Goal: Use online tool/utility: Use online tool/utility

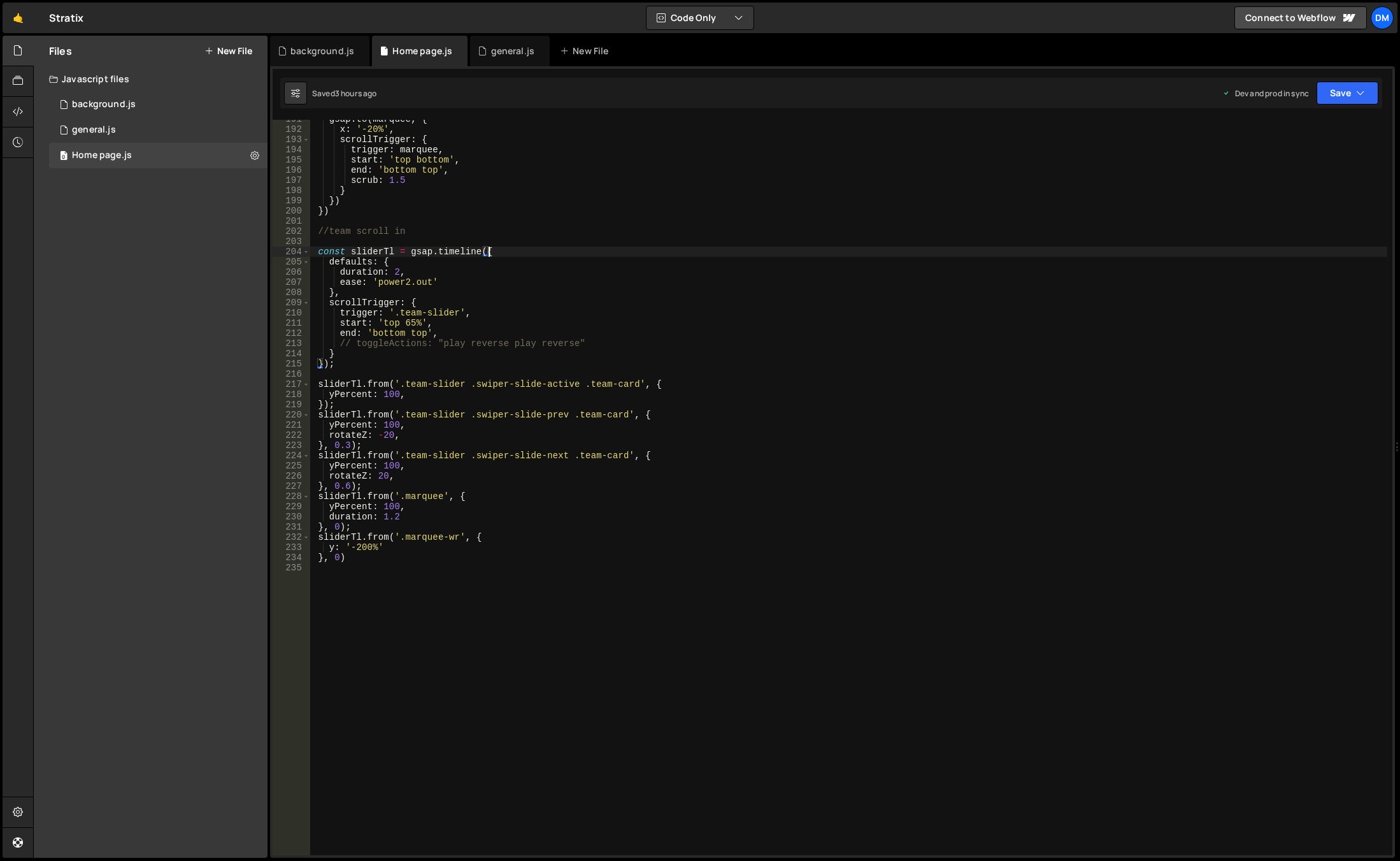
scroll to position [0, 7]
click at [627, 497] on div "gsap . to ( marquee , { x : '-20%' , scrollTrigger : { trigger : marquee , star…" at bounding box center [849, 491] width 1077 height 755
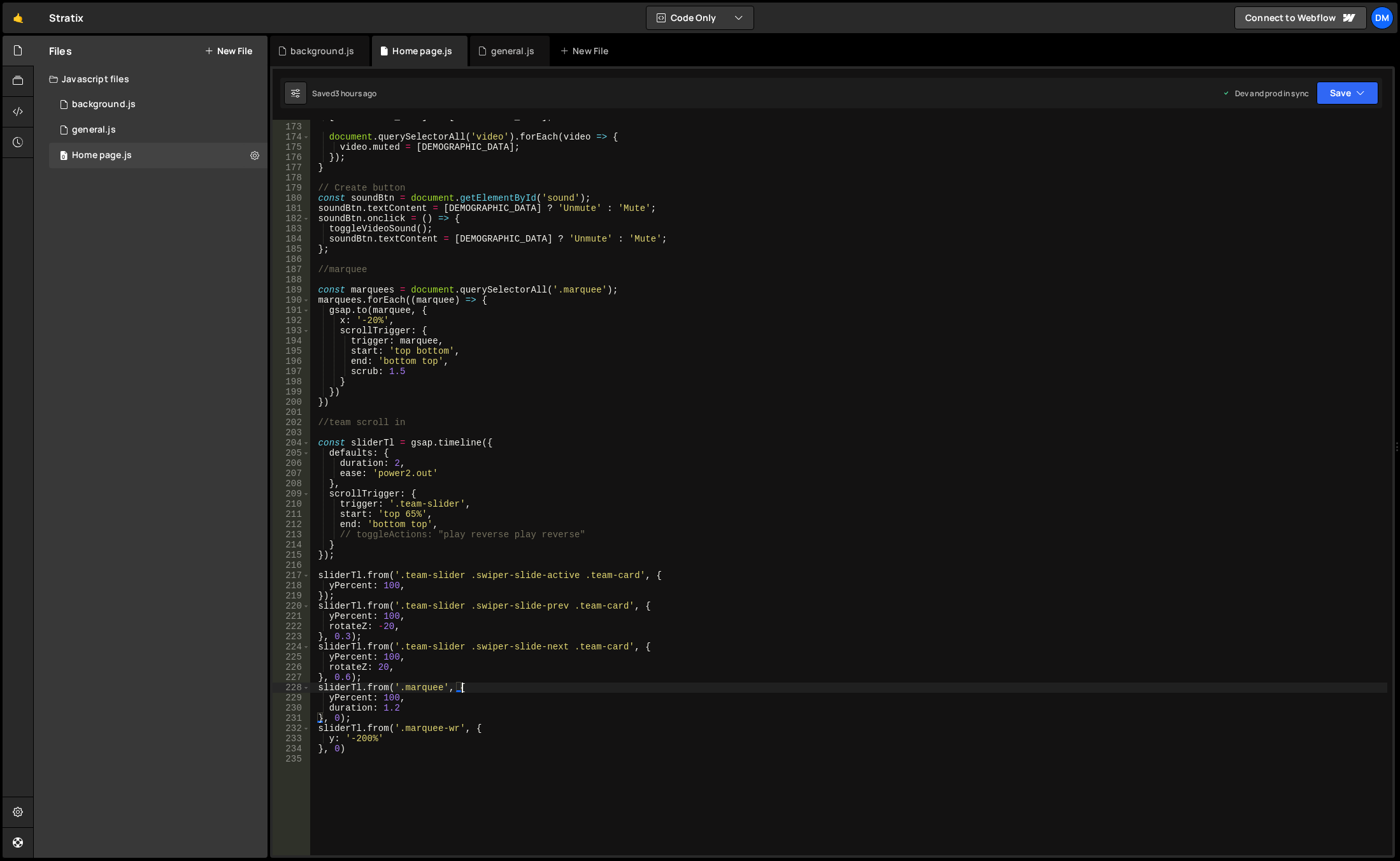
scroll to position [1713, 0]
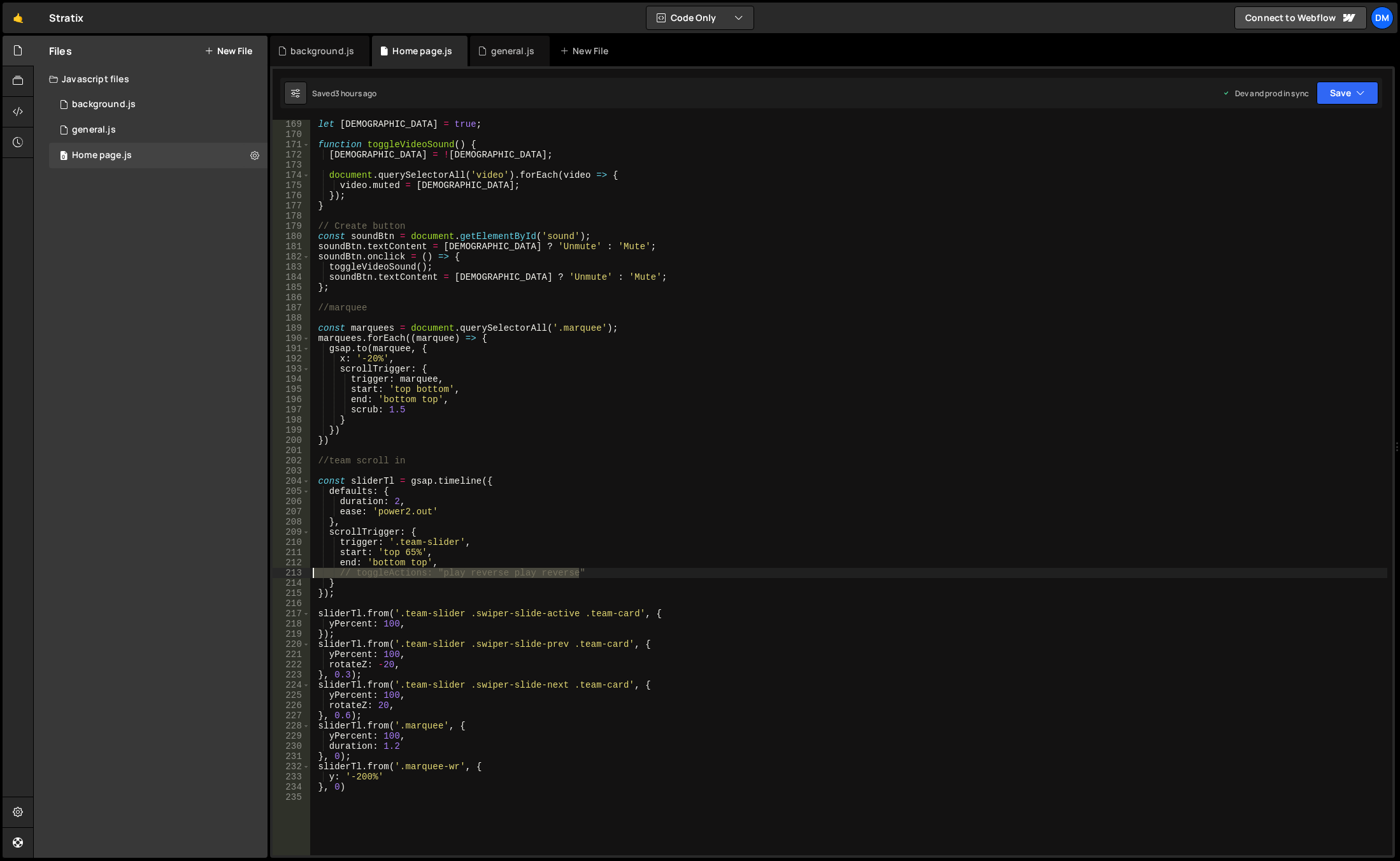
drag, startPoint x: 601, startPoint y: 570, endPoint x: 292, endPoint y: 574, distance: 309.0
click at [292, 574] on div "sliderTl.from('.marquee', { 169 170 171 172 173 174 175 176 177 178 179 180 181…" at bounding box center [832, 487] width 1120 height 735
drag, startPoint x: 1040, startPoint y: 495, endPoint x: 1035, endPoint y: 504, distance: 10.3
click at [1040, 495] on div "let isMuted = true ; function toggleVideoSound ( ) { isMuted = ! isMuted ; docu…" at bounding box center [849, 496] width 1077 height 755
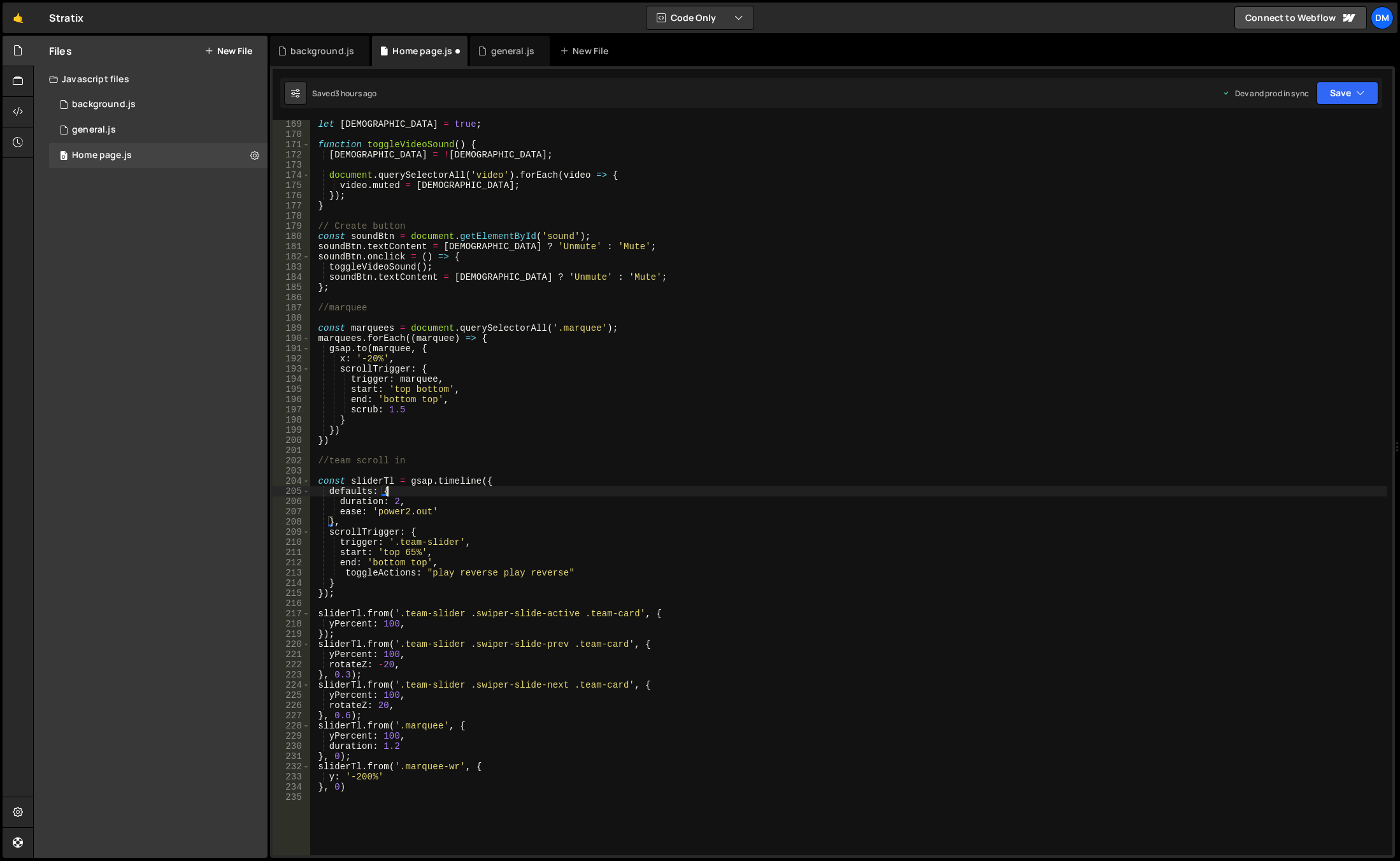
click at [441, 571] on div "let isMuted = true ; function toggleVideoSound ( ) { isMuted = ! isMuted ; docu…" at bounding box center [849, 496] width 1077 height 755
click at [483, 574] on div "let isMuted = true ; function toggleVideoSound ( ) { isMuted = ! isMuted ; docu…" at bounding box center [849, 496] width 1077 height 755
click at [468, 574] on div "let isMuted = true ; function toggleVideoSound ( ) { isMuted = ! isMuted ; docu…" at bounding box center [849, 496] width 1077 height 755
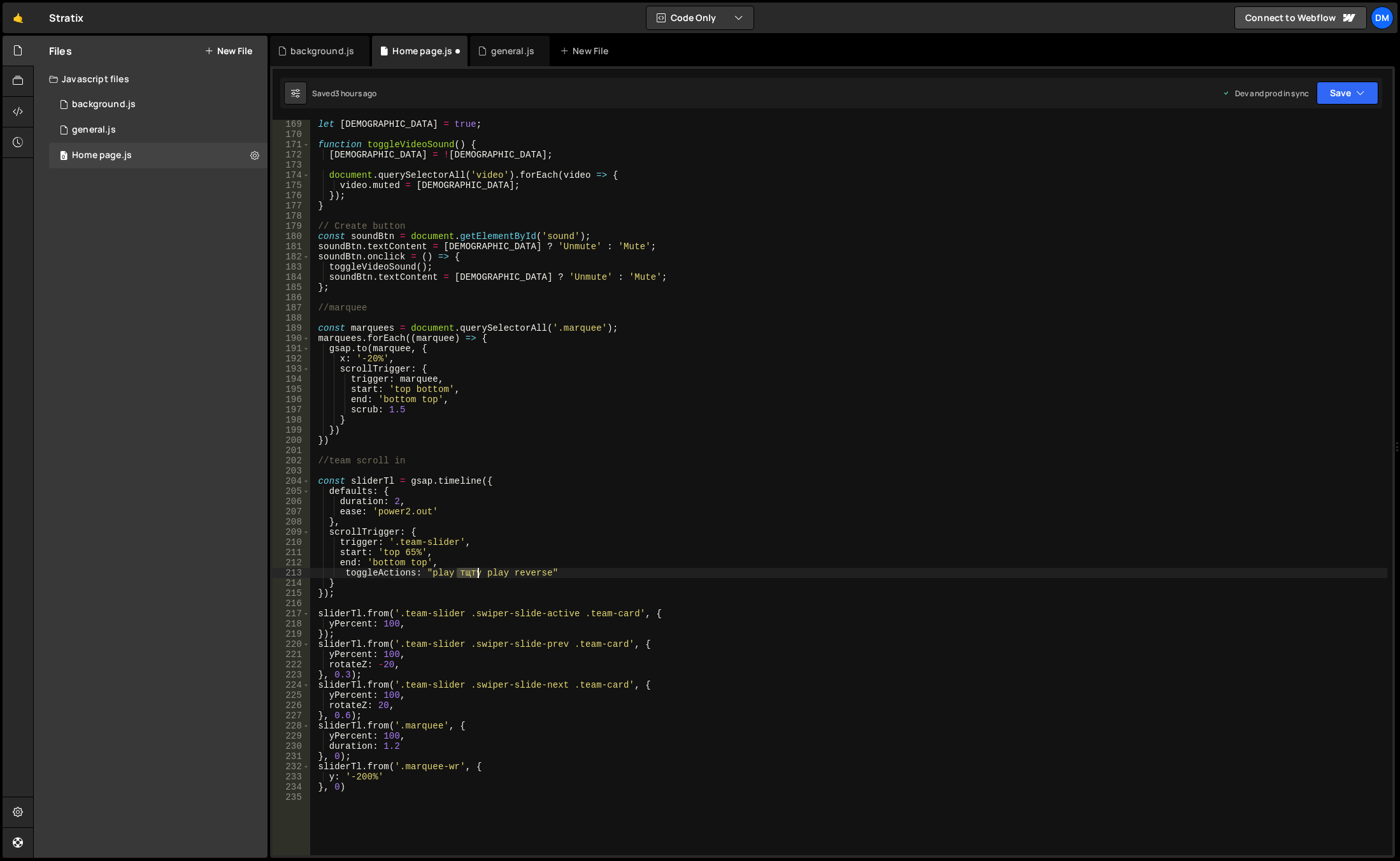
click at [468, 574] on div "let isMuted = true ; function toggleVideoSound ( ) { isMuted = ! isMuted ; docu…" at bounding box center [849, 496] width 1077 height 755
click at [494, 569] on div "let isMuted = true ; function toggleVideoSound ( ) { isMuted = ! isMuted ; docu…" at bounding box center [849, 496] width 1077 height 755
click at [467, 573] on div "let isMuted = true ; function toggleVideoSound ( ) { isMuted = ! isMuted ; docu…" at bounding box center [849, 496] width 1077 height 755
click at [495, 572] on div "let isMuted = true ; function toggleVideoSound ( ) { isMuted = ! isMuted ; docu…" at bounding box center [849, 496] width 1077 height 755
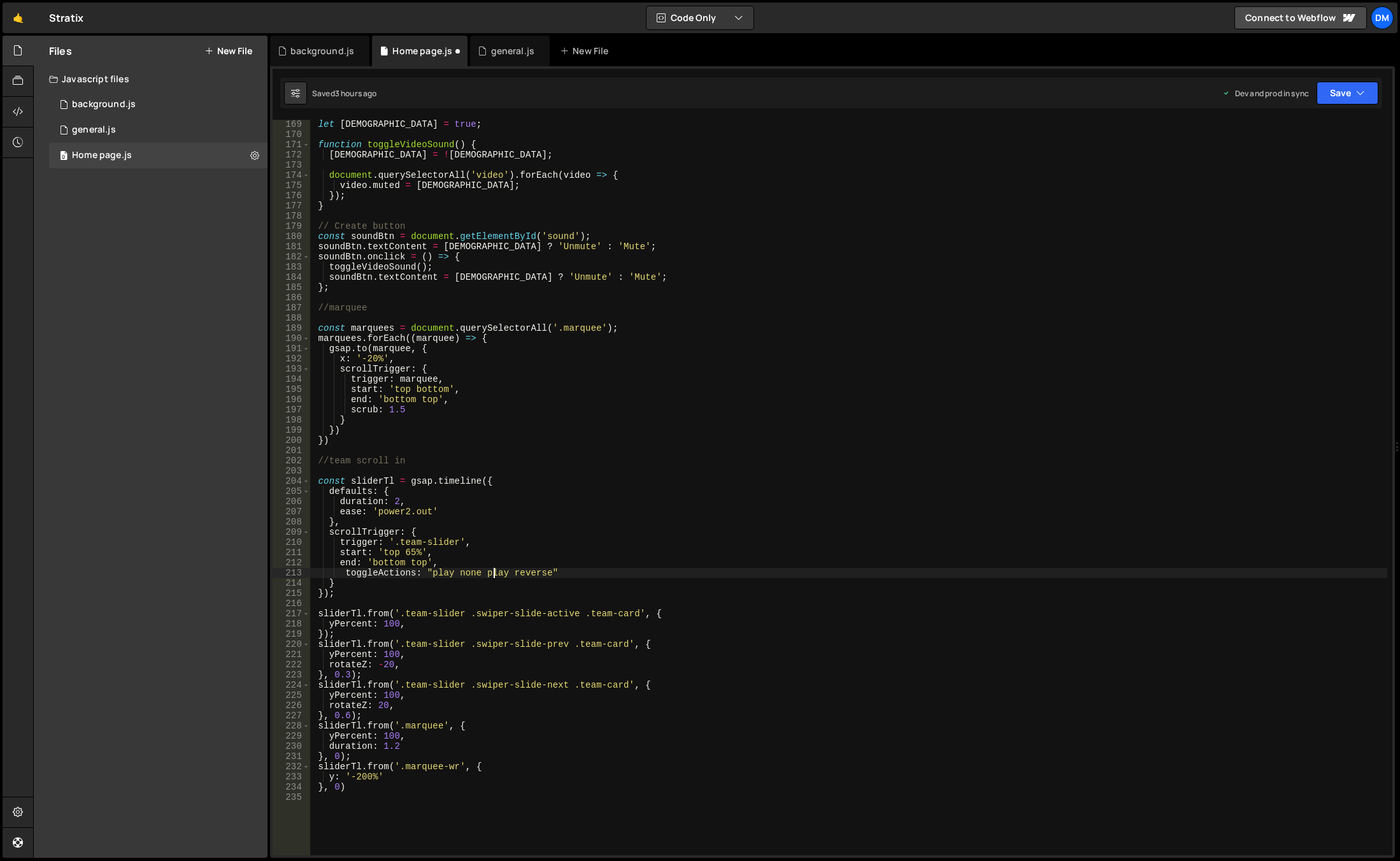
click at [529, 572] on div "let isMuted = true ; function toggleVideoSound ( ) { isMuted = ! isMuted ; docu…" at bounding box center [849, 496] width 1077 height 755
click at [596, 527] on div "let isMuted = true ; function toggleVideoSound ( ) { isMuted = ! isMuted ; docu…" at bounding box center [849, 496] width 1077 height 755
click at [469, 573] on div "let isMuted = true ; function toggleVideoSound ( ) { isMuted = ! isMuted ; docu…" at bounding box center [849, 496] width 1077 height 755
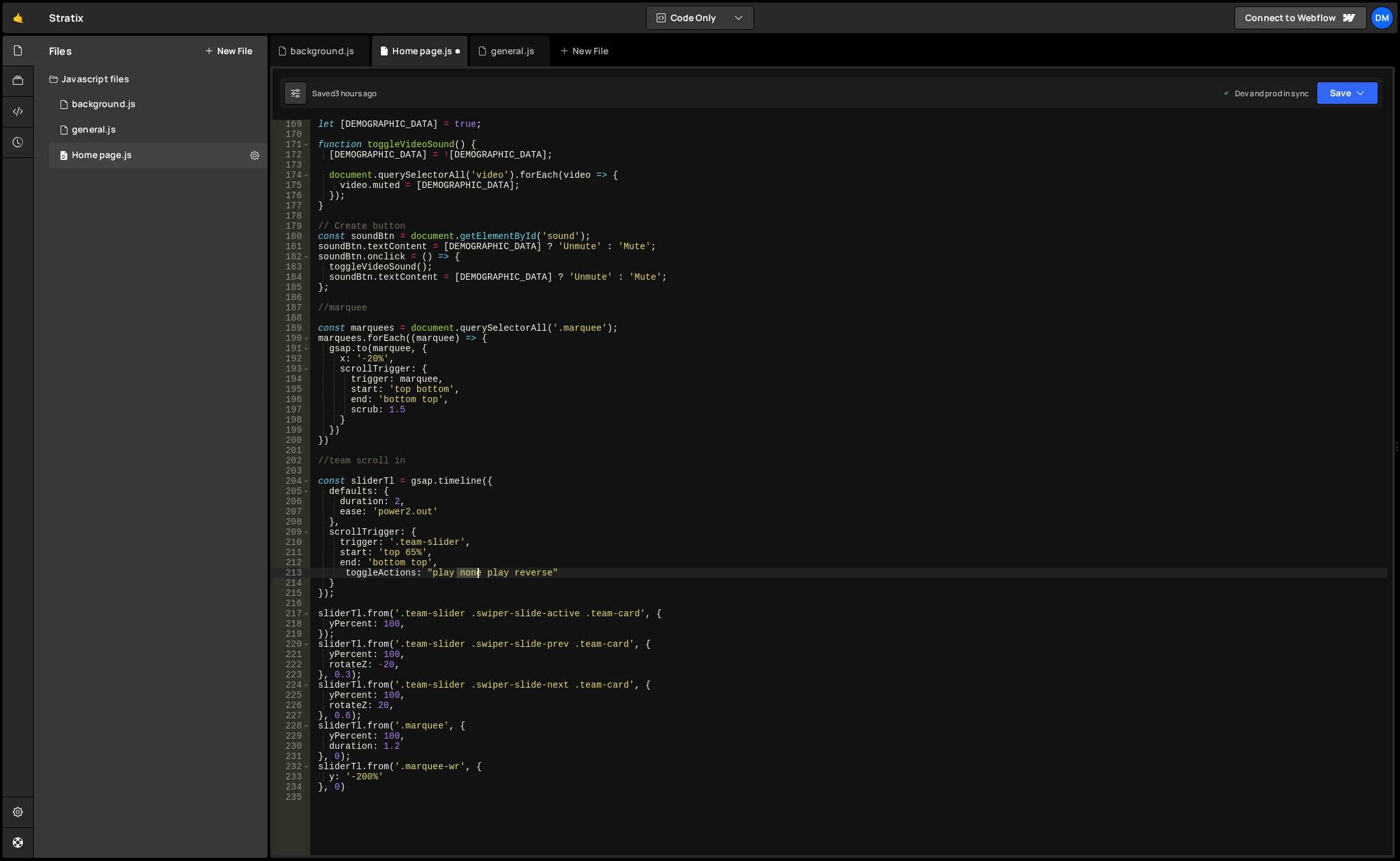
click at [469, 573] on div "let isMuted = true ; function toggleVideoSound ( ) { isMuted = ! isMuted ; docu…" at bounding box center [849, 496] width 1077 height 755
click at [491, 578] on div "let isMuted = true ; function toggleVideoSound ( ) { isMuted = ! isMuted ; docu…" at bounding box center [849, 496] width 1077 height 755
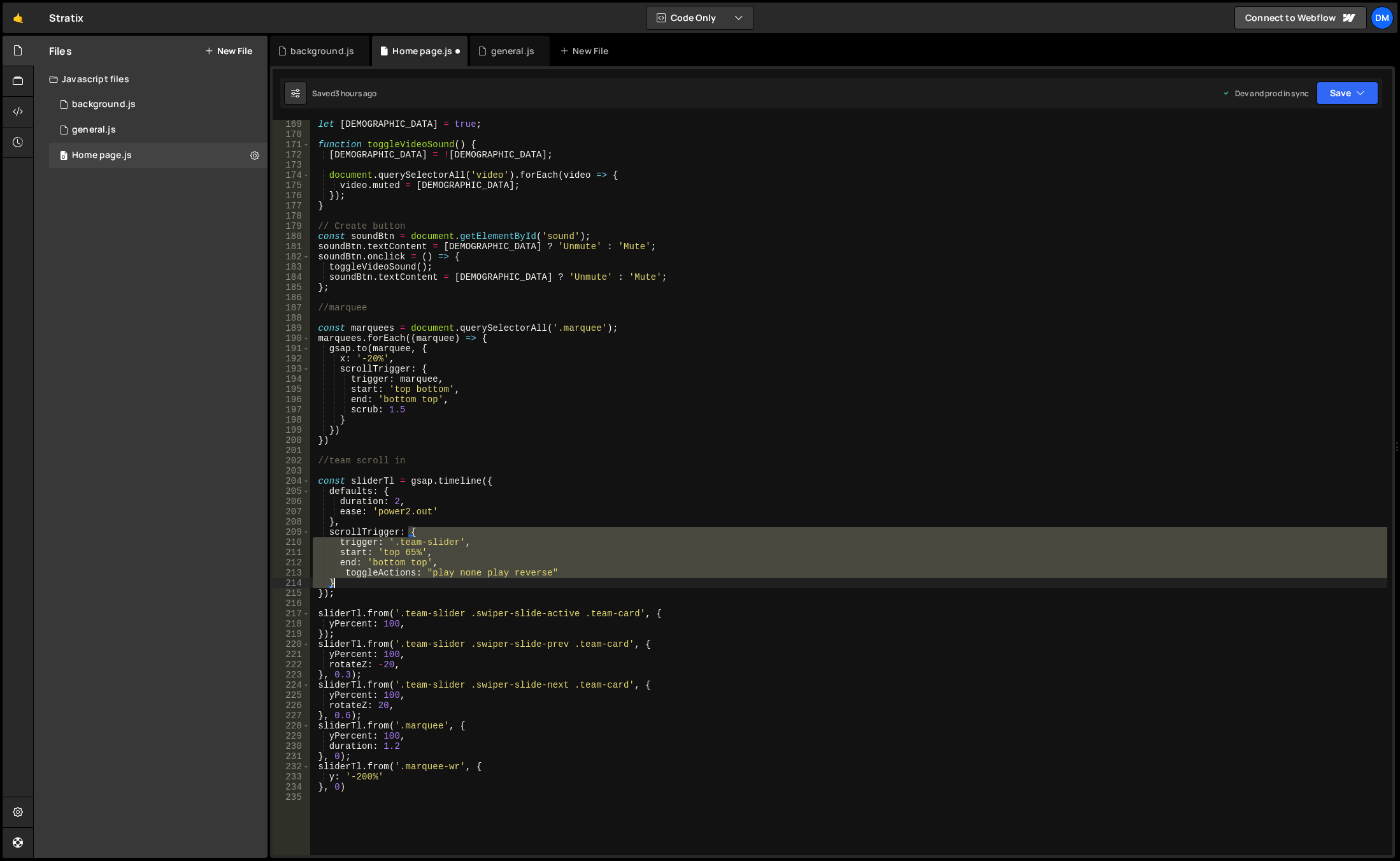
click at [491, 578] on div "let isMuted = true ; function toggleVideoSound ( ) { isMuted = ! isMuted ; docu…" at bounding box center [849, 496] width 1077 height 755
click at [494, 573] on div "let isMuted = true ; function toggleVideoSound ( ) { isMuted = ! isMuted ; docu…" at bounding box center [849, 487] width 1077 height 735
click at [494, 573] on div "let isMuted = true ; function toggleVideoSound ( ) { isMuted = ! isMuted ; docu…" at bounding box center [849, 496] width 1077 height 755
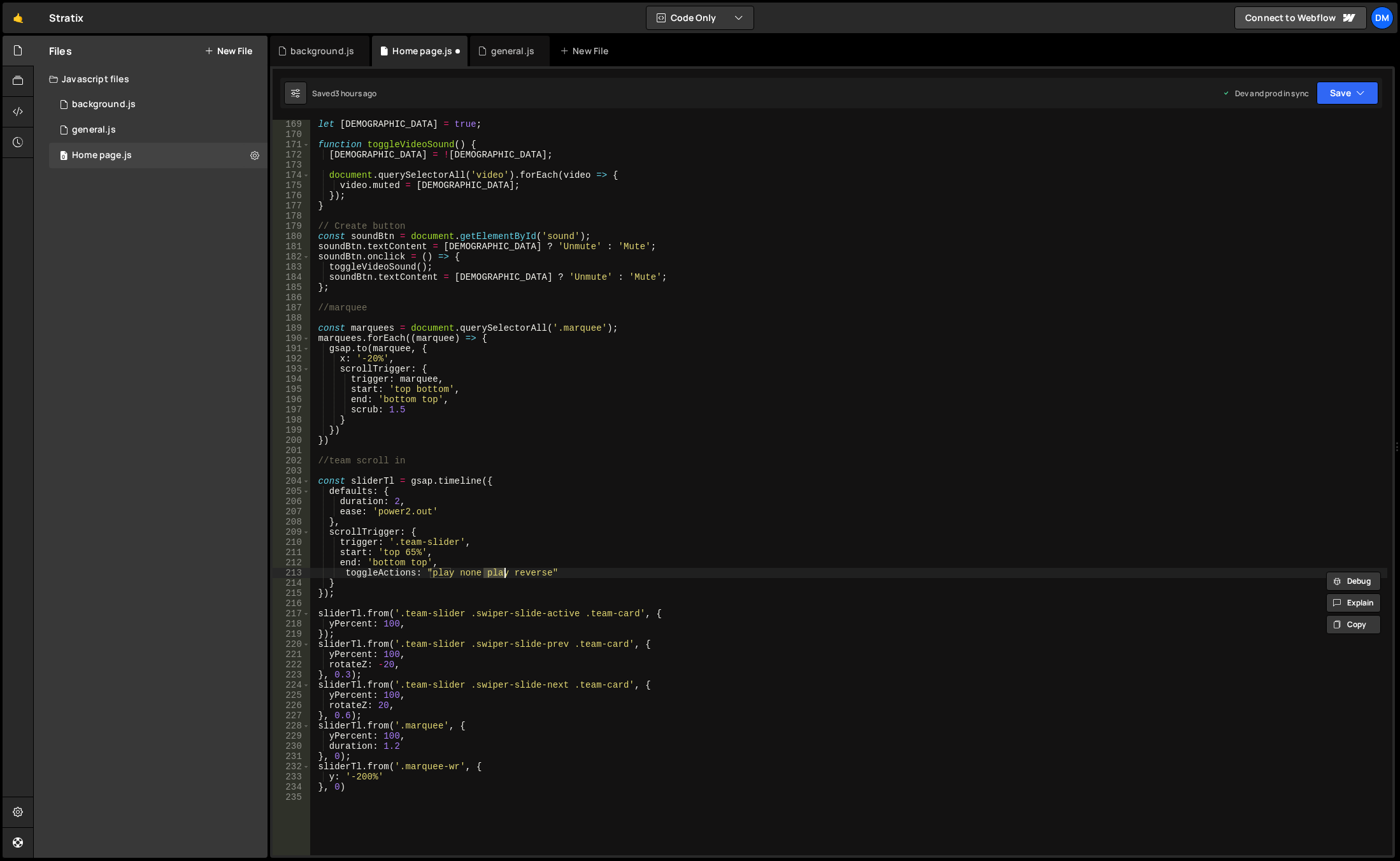
paste textarea "none"
click at [546, 543] on div "let isMuted = true ; function toggleVideoSound ( ) { isMuted = ! isMuted ; docu…" at bounding box center [849, 496] width 1077 height 755
drag, startPoint x: 1332, startPoint y: 101, endPoint x: 1308, endPoint y: 152, distance: 56.4
click at [1332, 101] on button "Save" at bounding box center [1347, 93] width 61 height 23
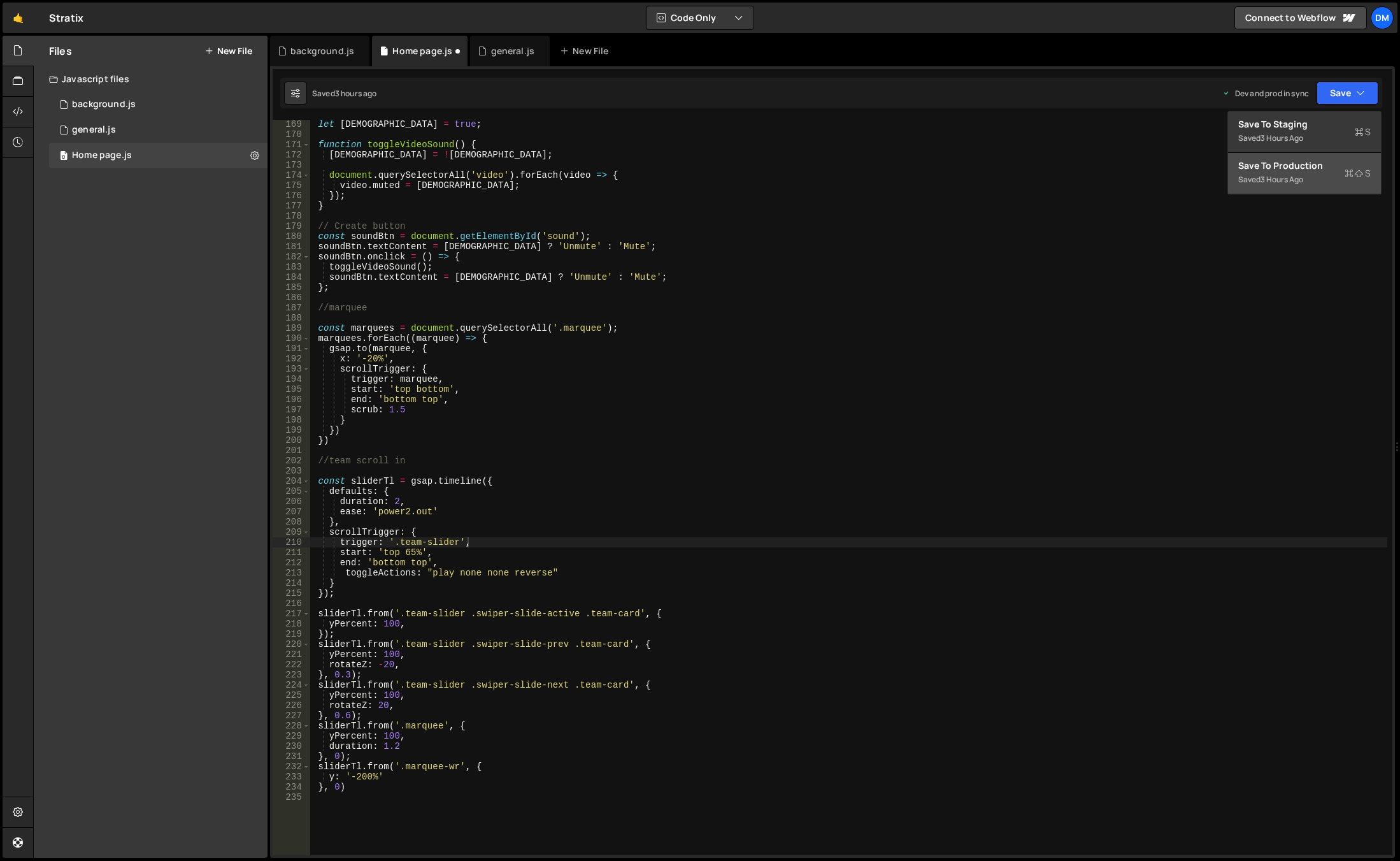
click at [1295, 178] on div "3 hours ago" at bounding box center [1281, 179] width 43 height 10
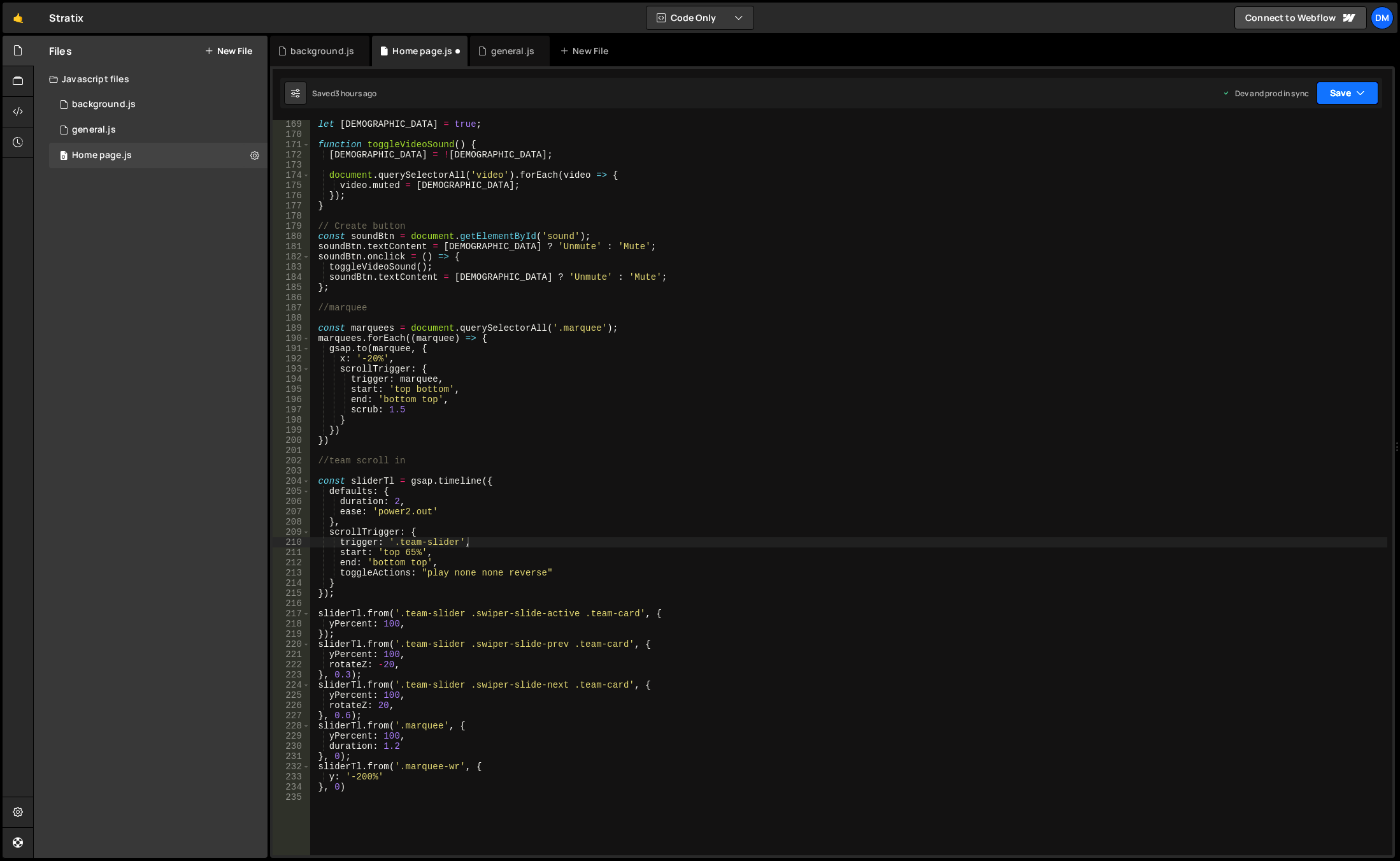
click at [1339, 101] on button "Save" at bounding box center [1347, 93] width 61 height 23
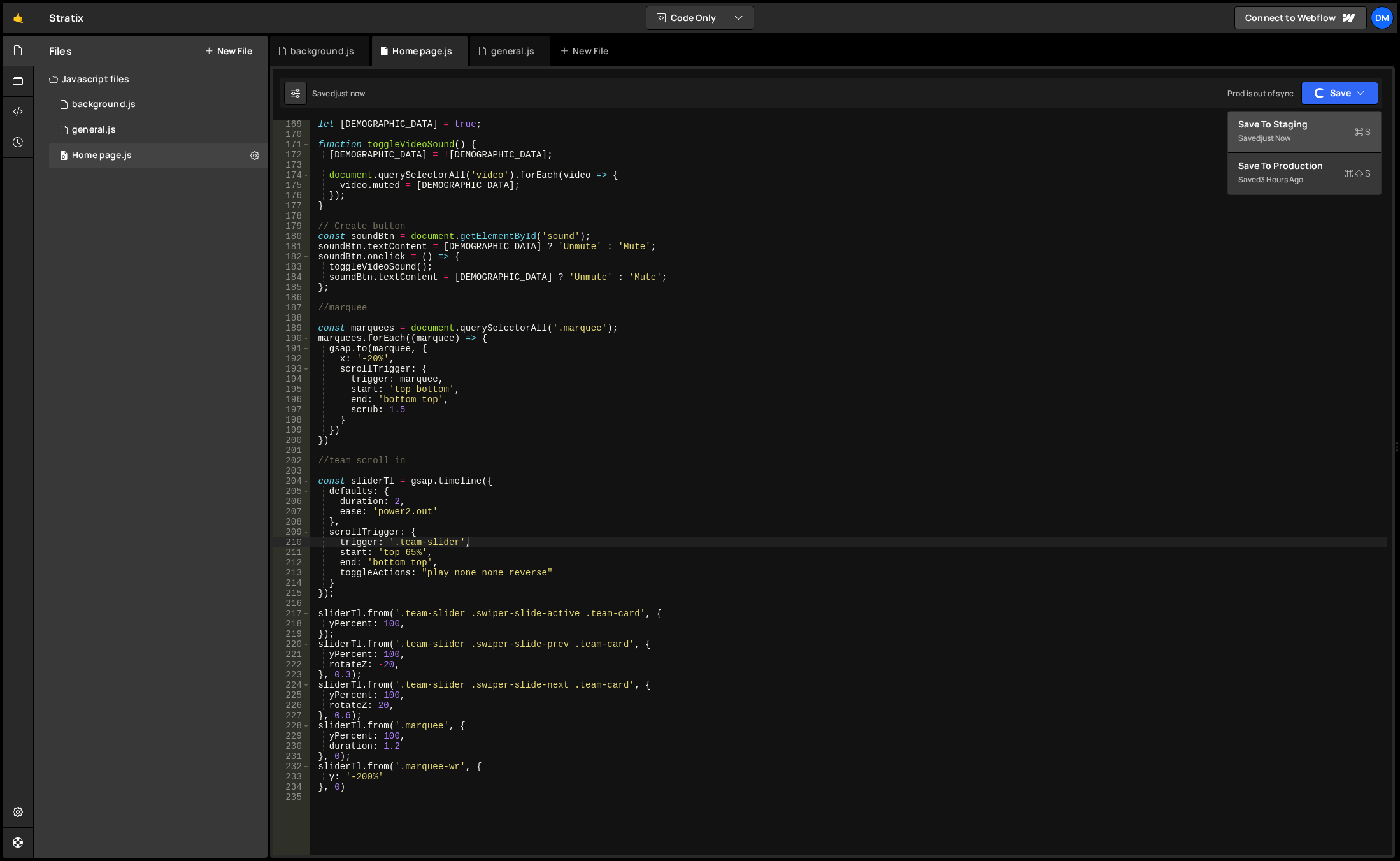
click at [1302, 135] on div "Saved just now" at bounding box center [1304, 138] width 133 height 15
type textarea "//team scroll in"
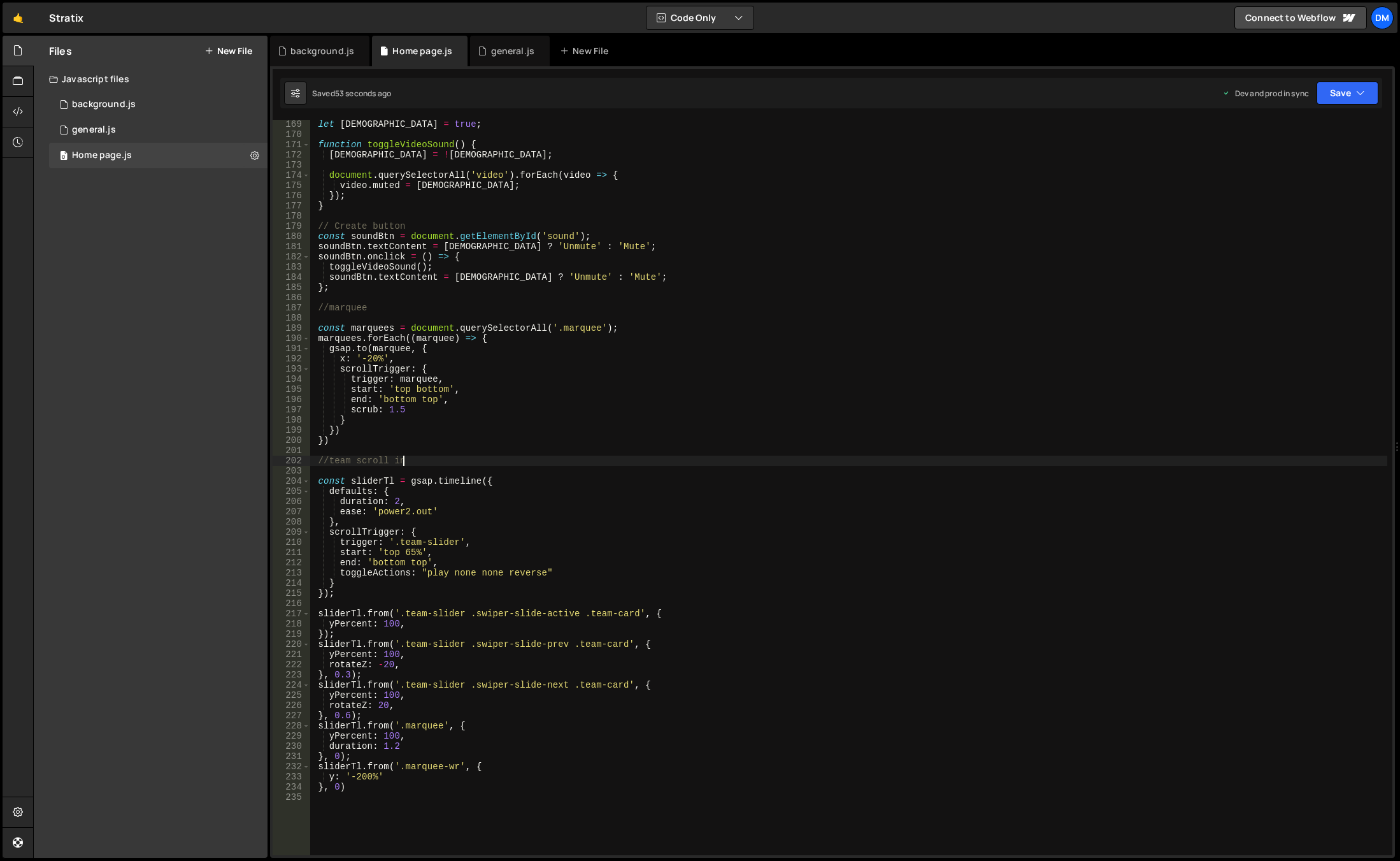
click at [528, 458] on div "let isMuted = true ; function toggleVideoSound ( ) { isMuted = ! isMuted ; docu…" at bounding box center [849, 496] width 1077 height 755
drag, startPoint x: 1346, startPoint y: 99, endPoint x: 1341, endPoint y: 103, distance: 6.4
click at [1346, 98] on button "Save" at bounding box center [1347, 93] width 61 height 23
click at [1302, 169] on div "Save to Production S" at bounding box center [1304, 166] width 133 height 13
click at [1335, 92] on button "Save" at bounding box center [1347, 93] width 61 height 23
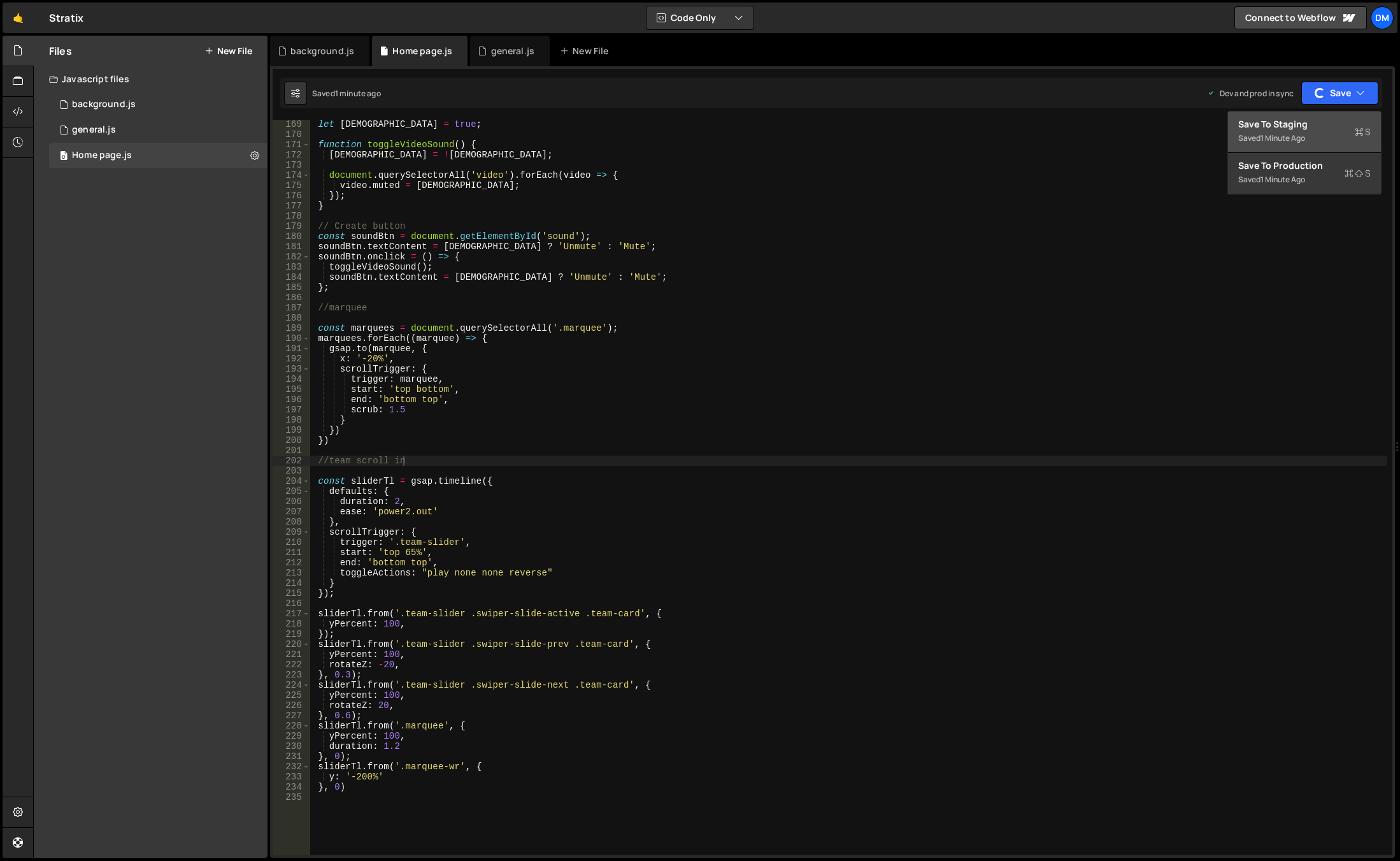
click at [1302, 123] on div "Save to Staging S" at bounding box center [1304, 124] width 133 height 13
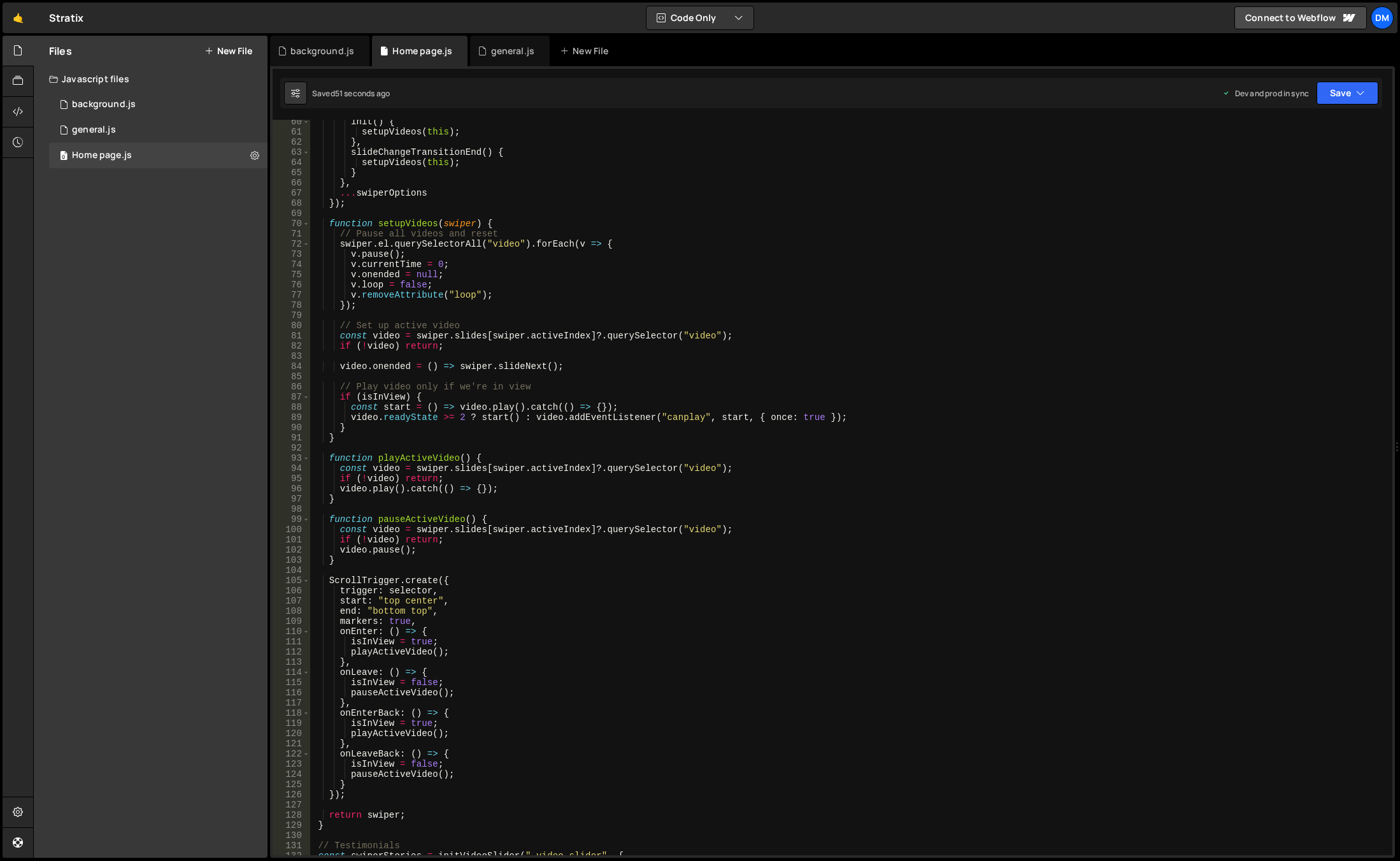
scroll to position [0, 0]
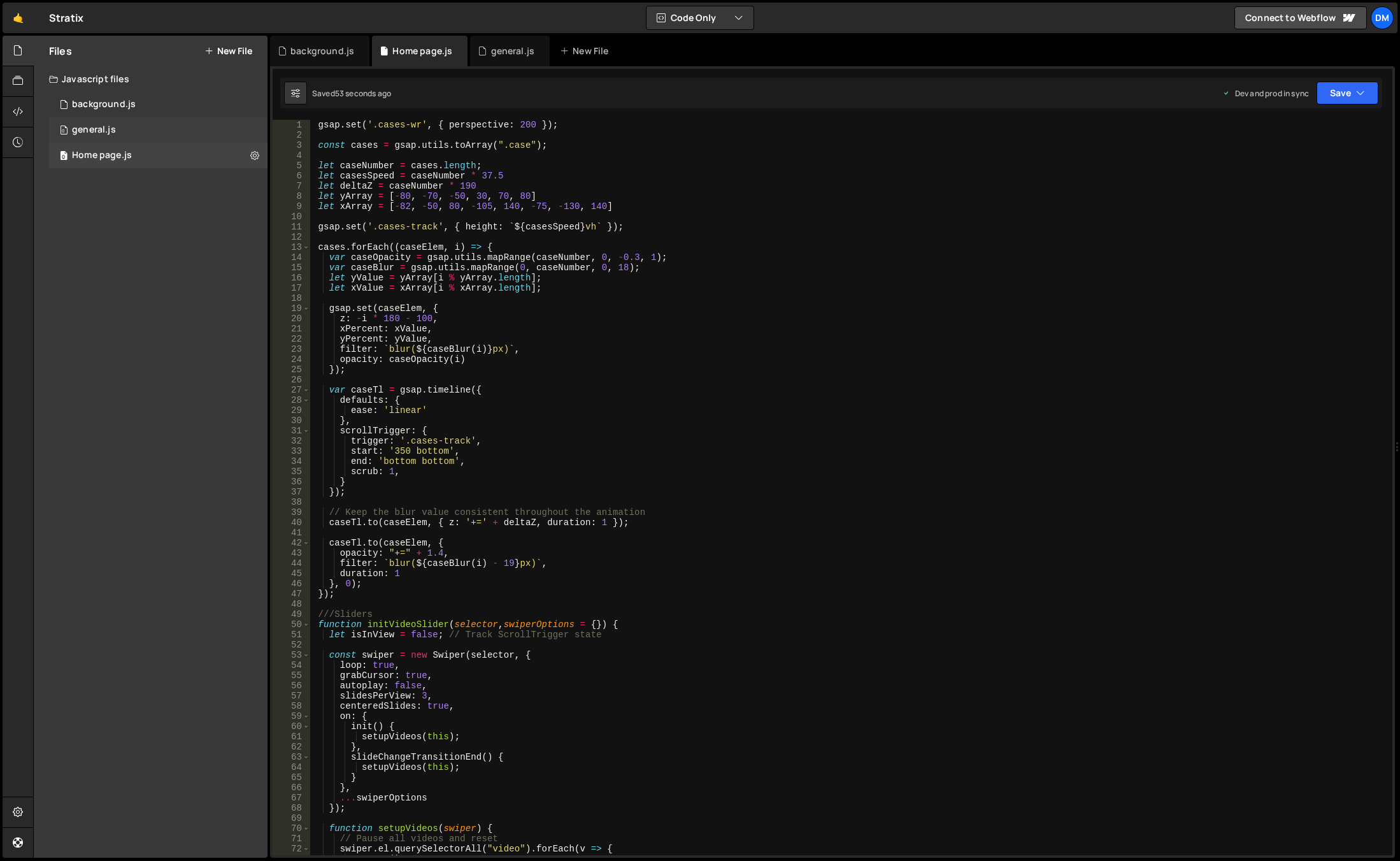
click at [130, 124] on div "0 general.js 0" at bounding box center [158, 130] width 219 height 25
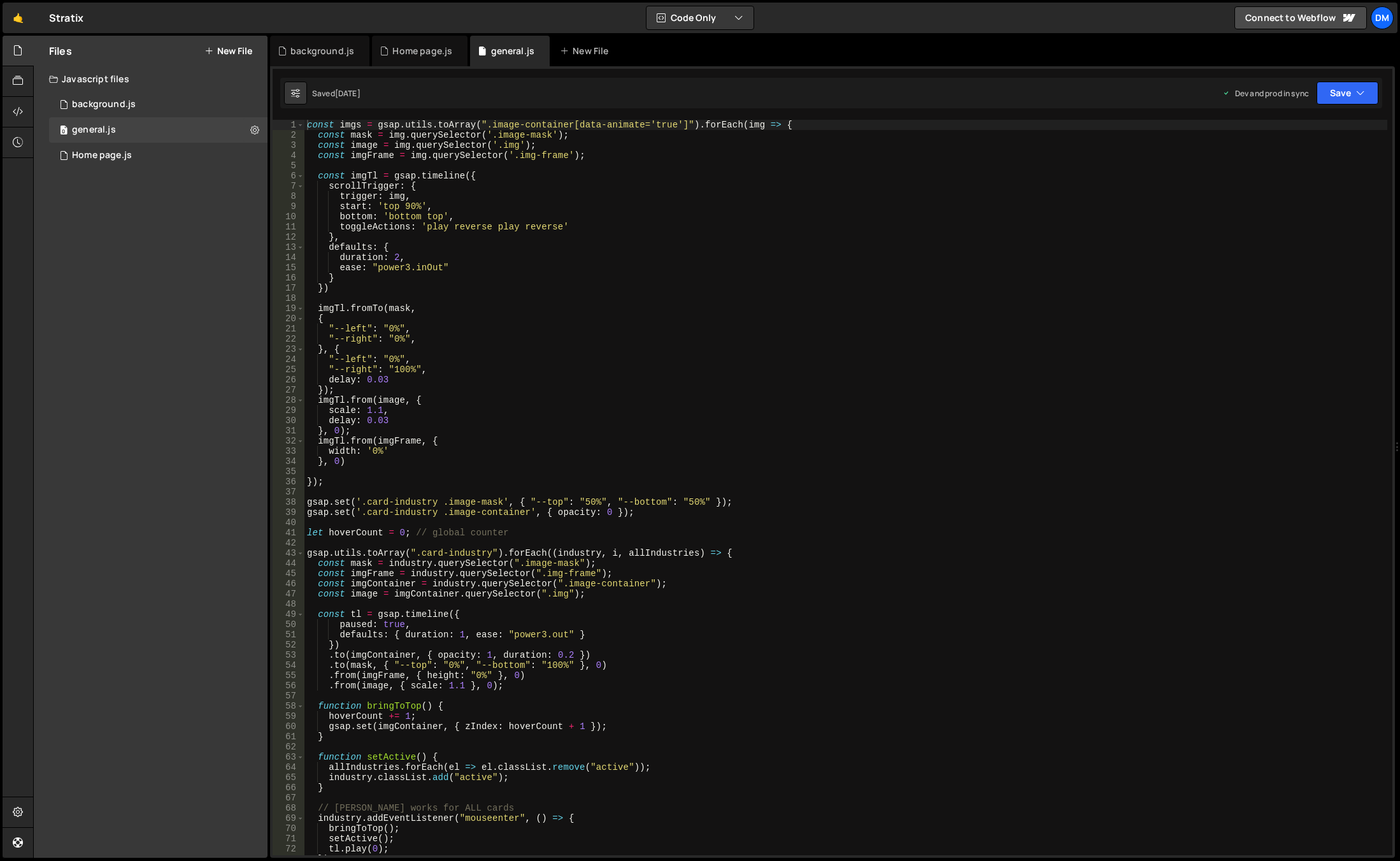
click at [475, 227] on div "const imgs = gsap . utils . toArray ( ".image-container[data-animate='true']" )…" at bounding box center [846, 497] width 1083 height 755
click at [465, 227] on div "const imgs = gsap . utils . toArray ( ".image-container[data-animate='true']" )…" at bounding box center [846, 497] width 1083 height 755
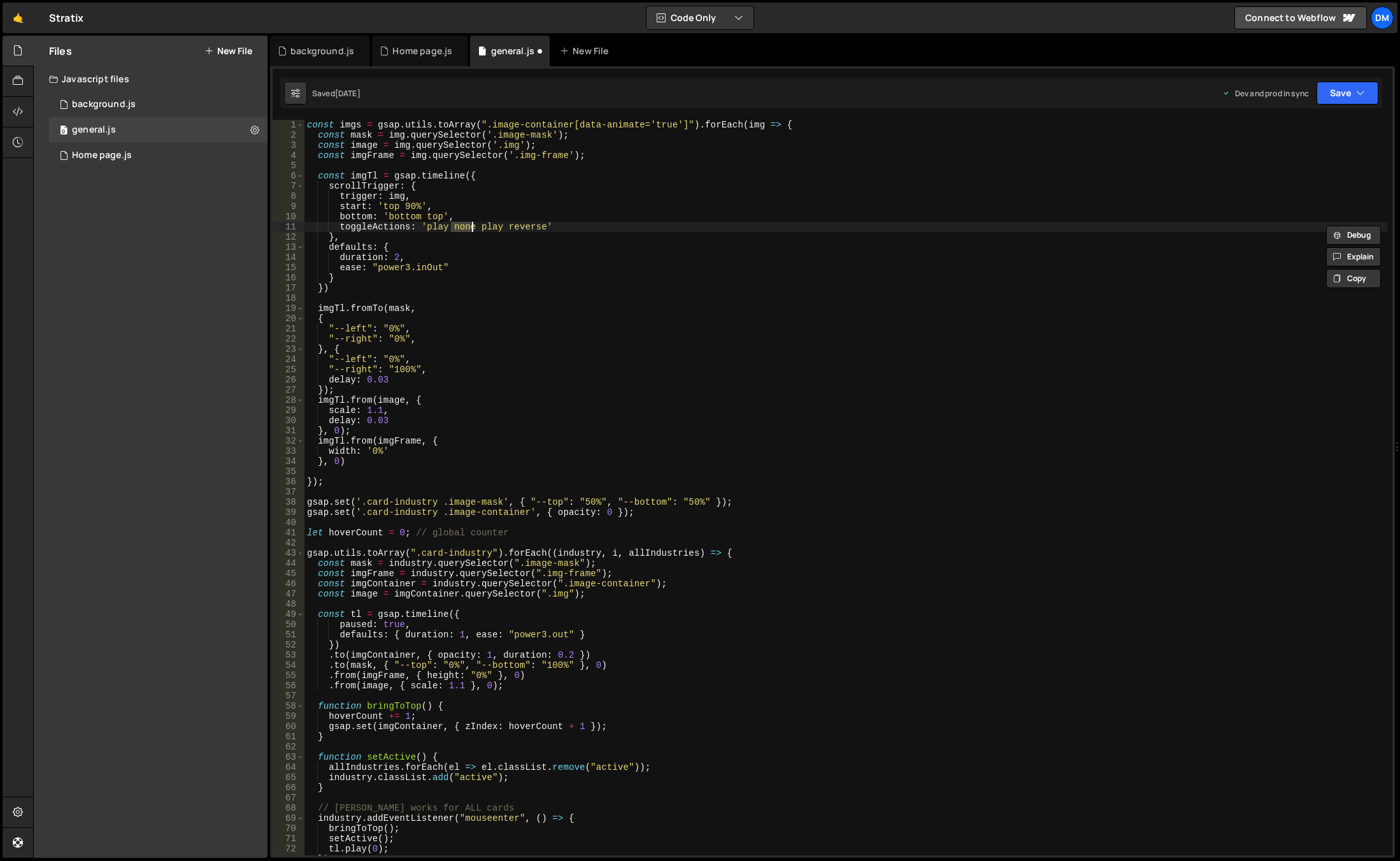
click at [490, 227] on div "const imgs = gsap . utils . toArray ( ".image-container[data-animate='true']" )…" at bounding box center [846, 497] width 1083 height 755
paste textarea "none"
click at [605, 234] on div "const imgs = gsap . utils . toArray ( ".image-container[data-animate='true']" )…" at bounding box center [846, 497] width 1083 height 755
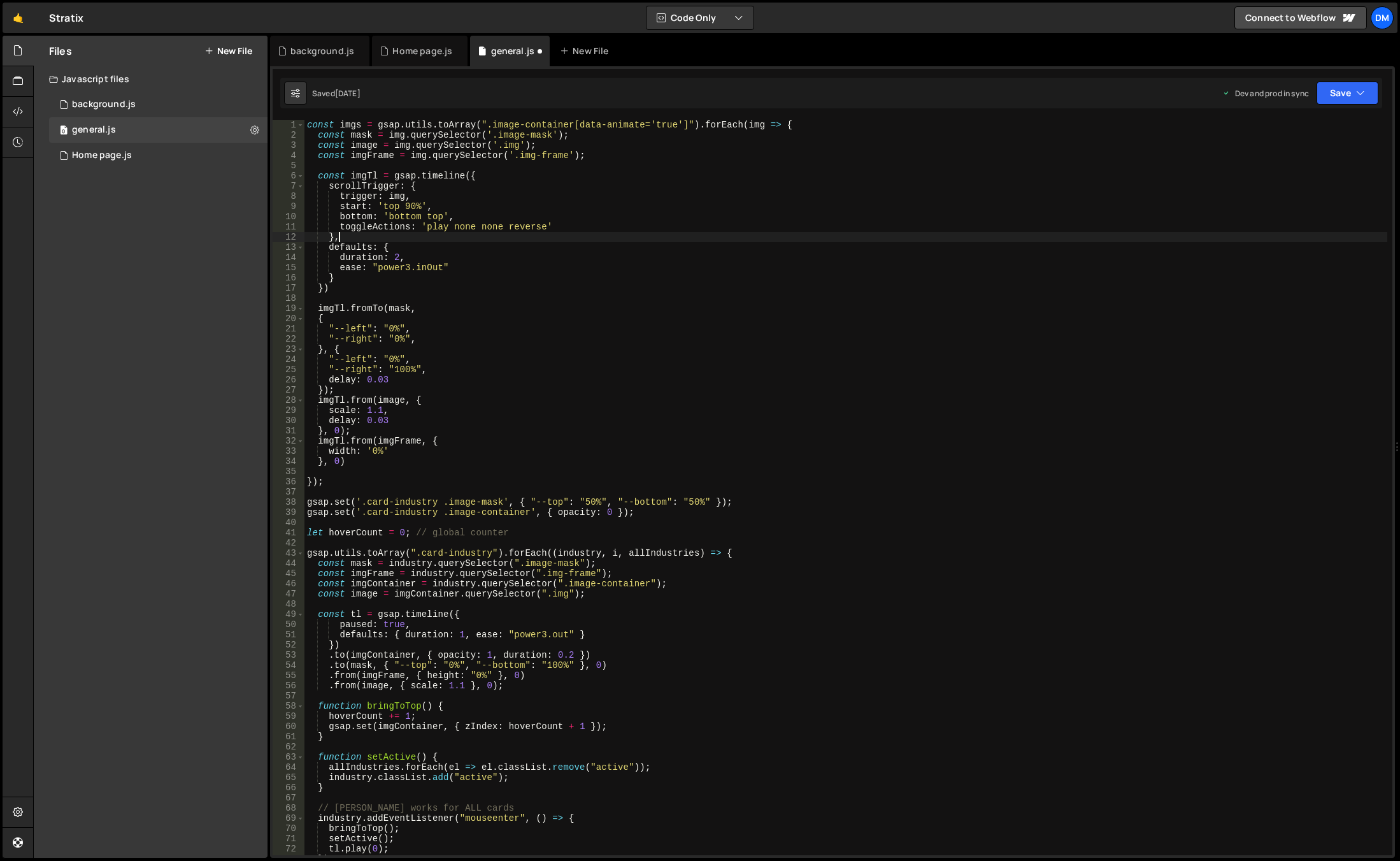
click at [564, 206] on div "const imgs = gsap . utils . toArray ( ".image-container[data-animate='true']" )…" at bounding box center [846, 497] width 1083 height 755
click at [1350, 90] on button "Save" at bounding box center [1347, 93] width 61 height 23
click at [1299, 166] on div "Save to Production S" at bounding box center [1304, 166] width 133 height 13
click at [1339, 88] on button "Save" at bounding box center [1340, 93] width 77 height 23
click at [1297, 126] on div "Save to Staging S" at bounding box center [1304, 124] width 133 height 13
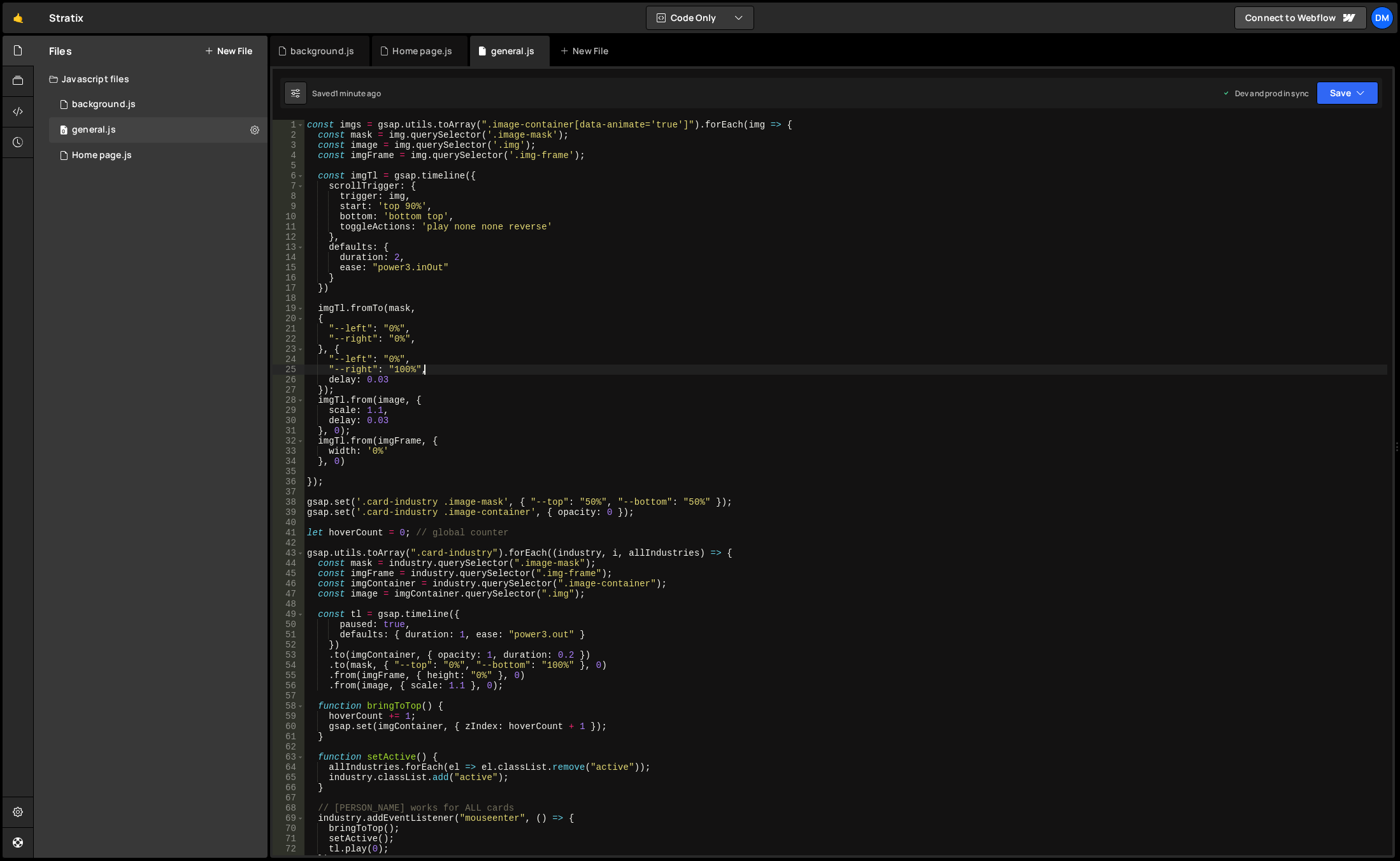
click at [493, 365] on div "const imgs = gsap . utils . toArray ( ".image-container[data-animate='true']" )…" at bounding box center [846, 497] width 1083 height 755
click at [398, 256] on div "const imgs = gsap . utils . toArray ( ".image-container[data-animate='true']" )…" at bounding box center [846, 497] width 1083 height 755
type textarea "duration: 1.5,"
click at [1334, 90] on button "Save" at bounding box center [1347, 93] width 61 height 23
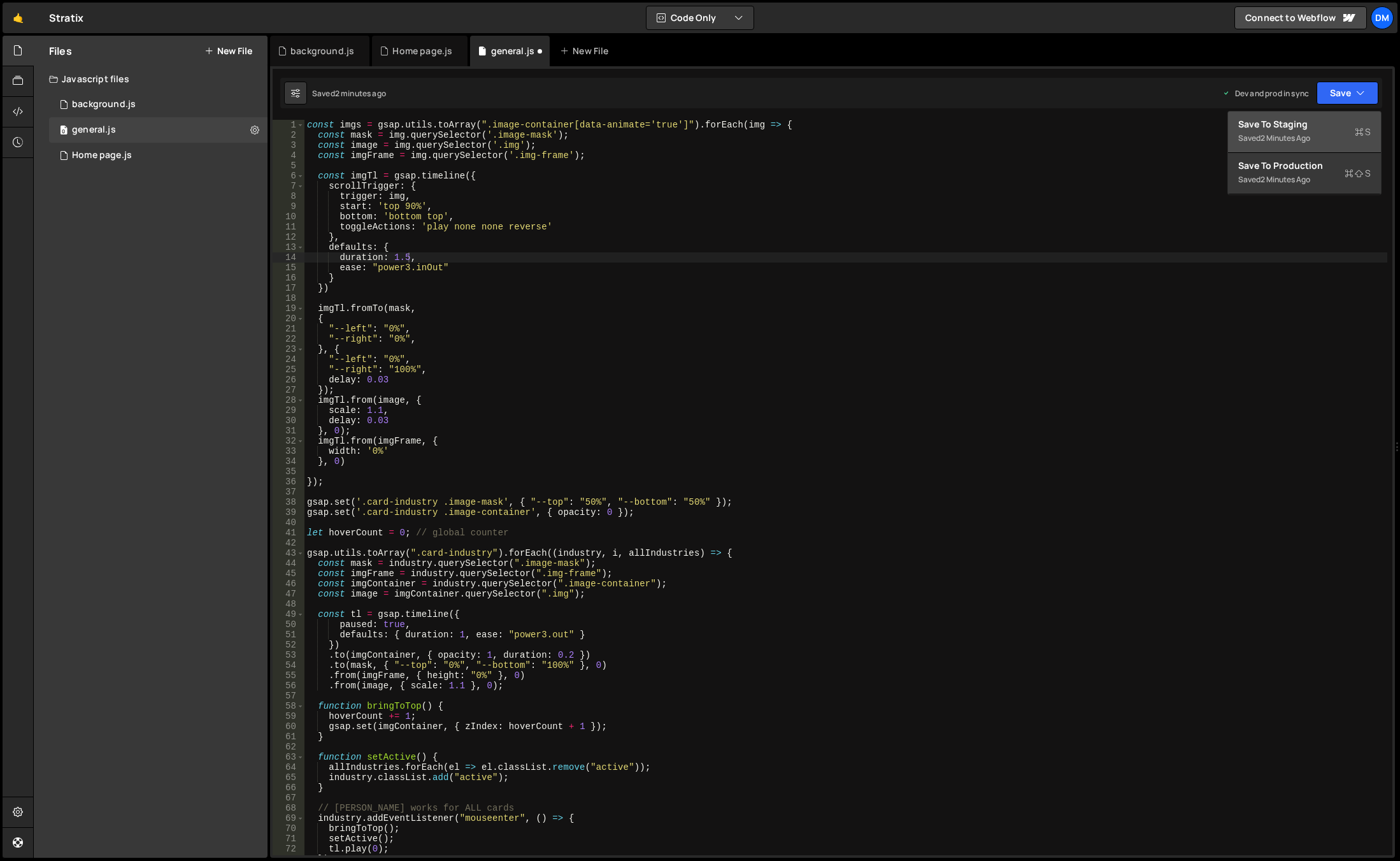
click at [1317, 133] on div "Saved 2 minutes ago" at bounding box center [1304, 138] width 133 height 15
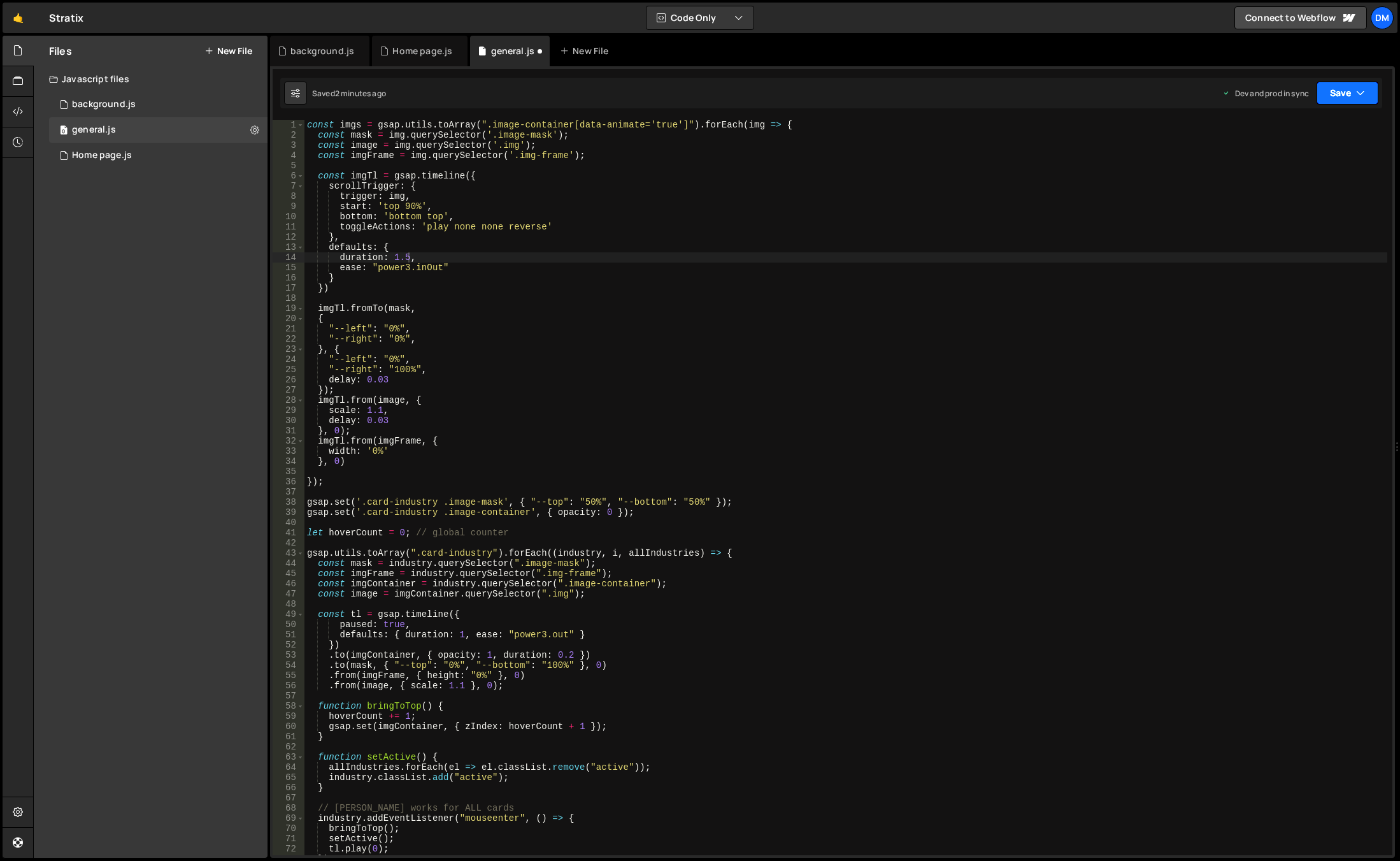
click at [1356, 87] on icon "button" at bounding box center [1360, 93] width 9 height 13
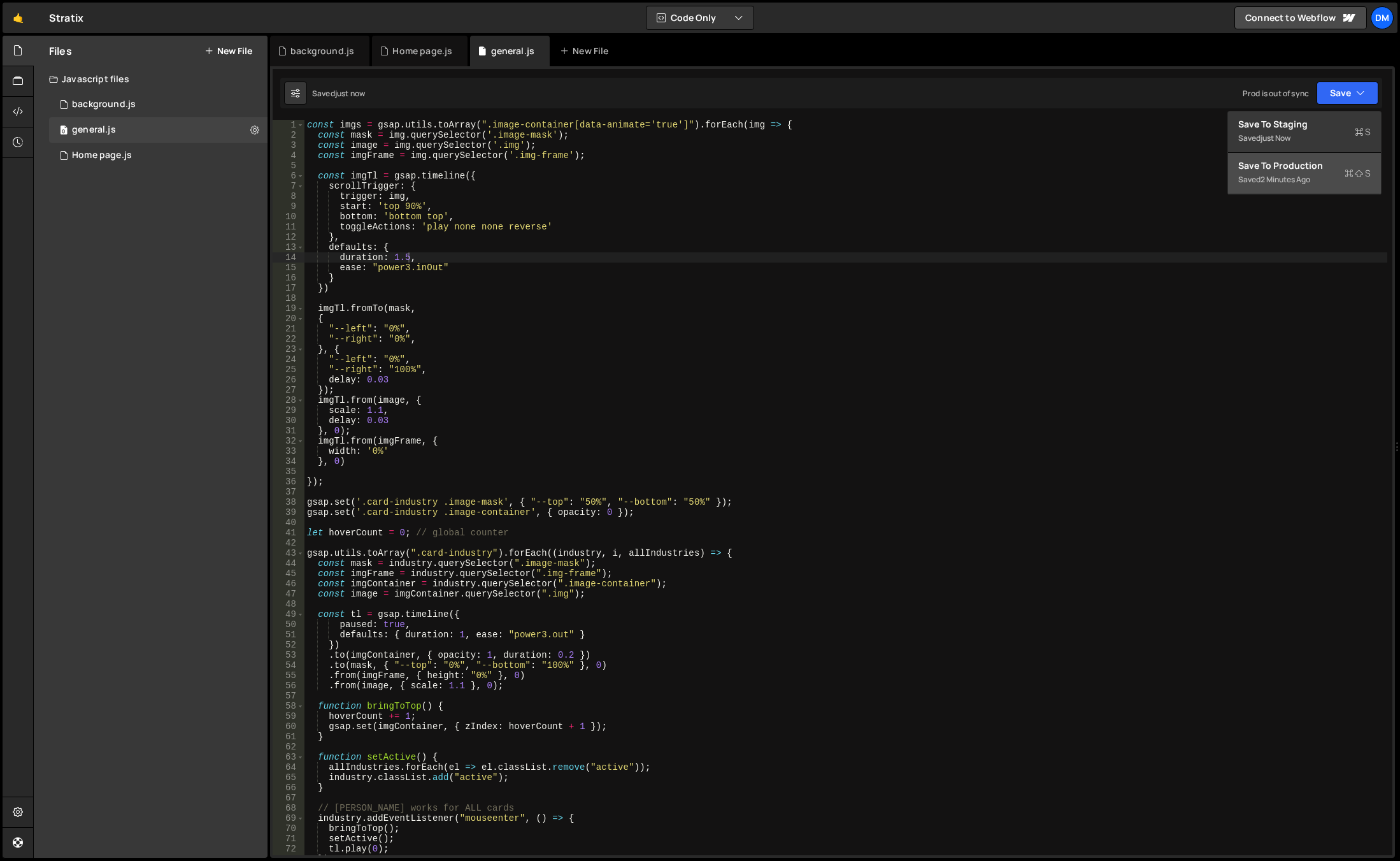
click at [1313, 164] on div "Save to Production S" at bounding box center [1304, 166] width 133 height 13
drag, startPoint x: 1313, startPoint y: 164, endPoint x: 1293, endPoint y: 174, distance: 22.4
click at [1313, 164] on div "const imgs = gsap . utils . toArray ( ".image-container[data-animate='true']" )…" at bounding box center [846, 497] width 1083 height 755
click at [1239, 215] on div "const imgs = gsap . utils . toArray ( ".image-container[data-animate='true']" )…" at bounding box center [846, 497] width 1083 height 755
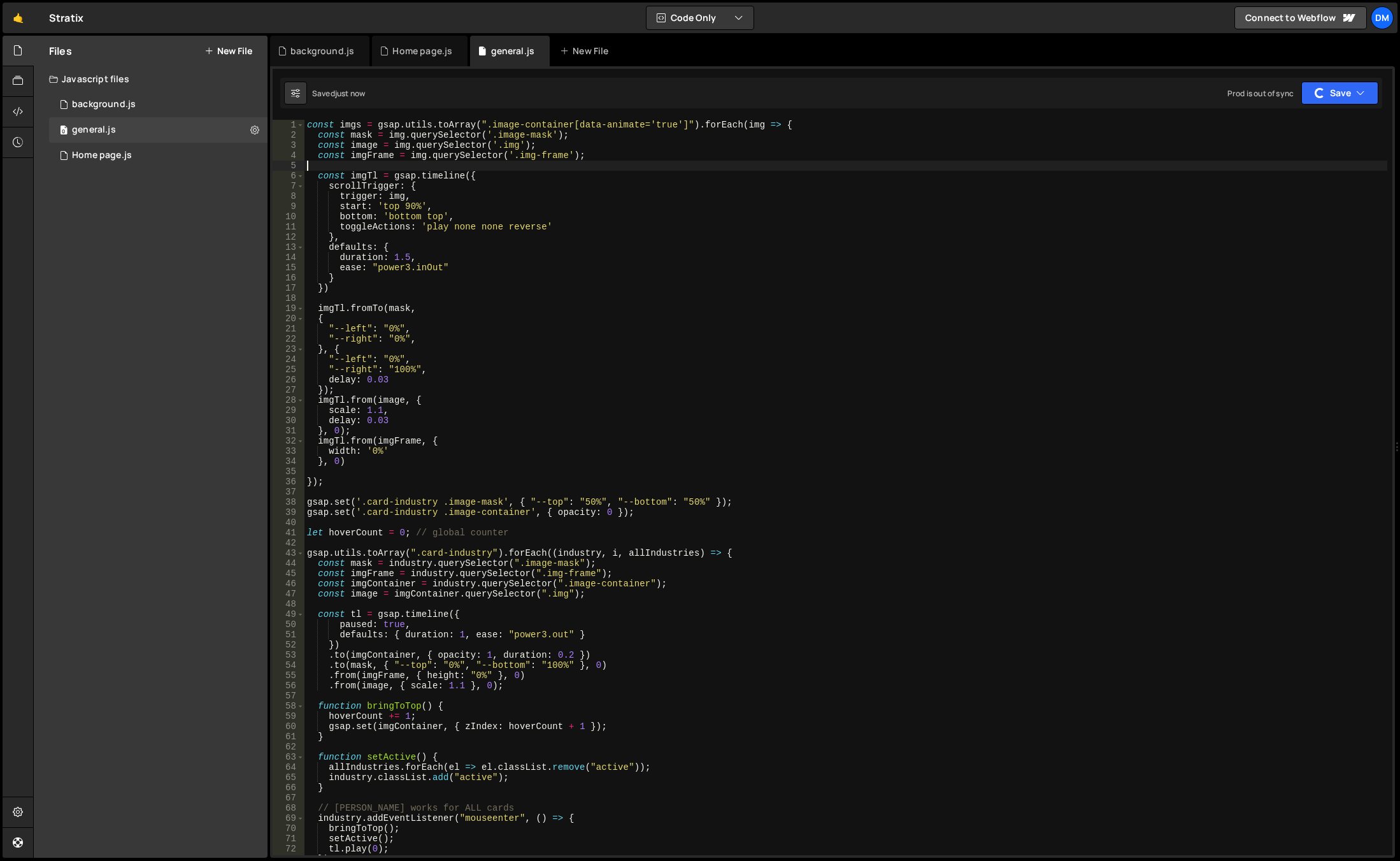
type textarea "bottom: 'bottom top',"
